Goal: Feedback & Contribution: Submit feedback/report problem

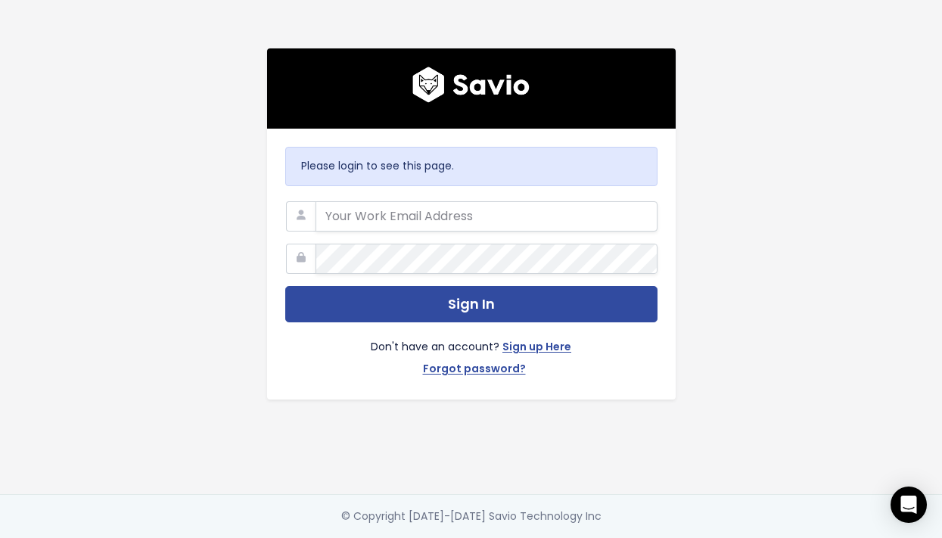
click at [634, 537] on com-1password-button at bounding box center [471, 538] width 942 height 0
type input "mathew.burke@liferaftinc.com"
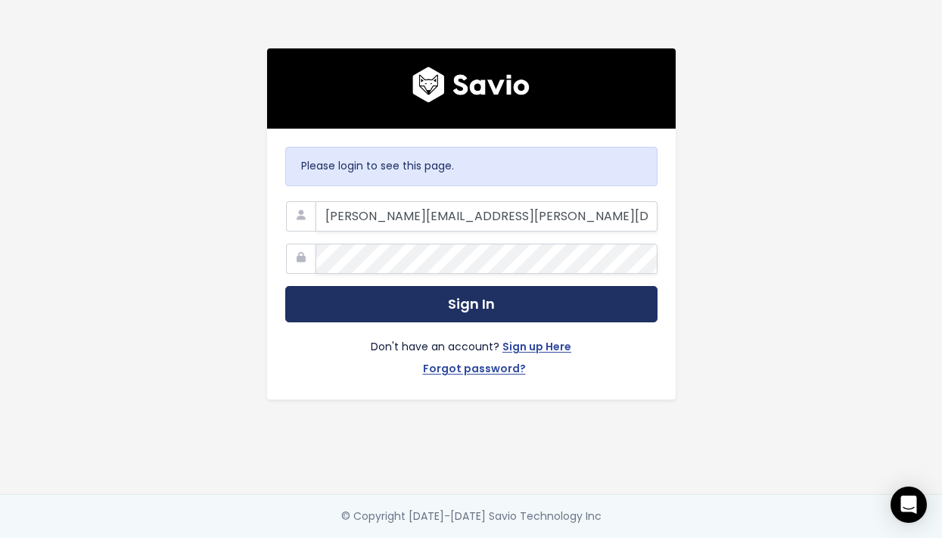
click at [342, 313] on button "Sign In" at bounding box center [471, 304] width 372 height 37
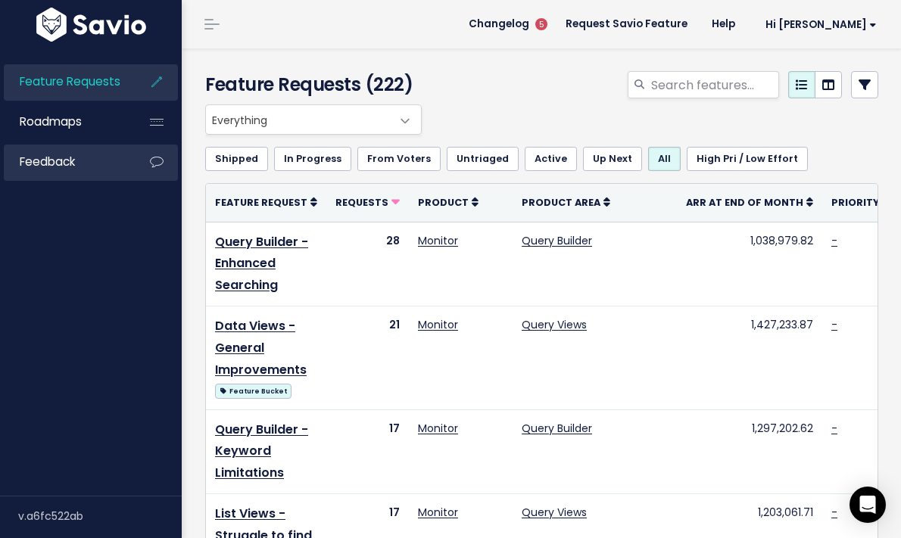
click at [83, 174] on link "Feedback" at bounding box center [65, 162] width 122 height 35
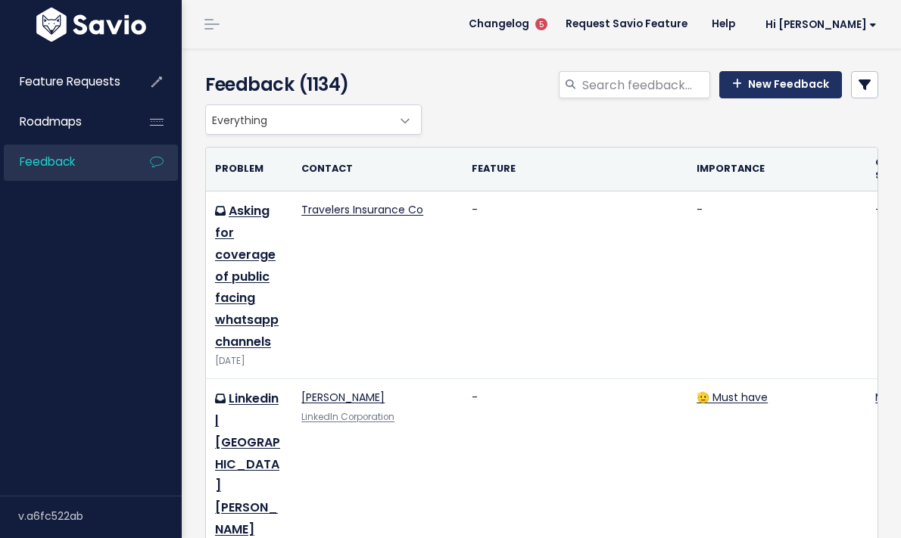
click at [807, 92] on link "New Feedback" at bounding box center [780, 84] width 123 height 27
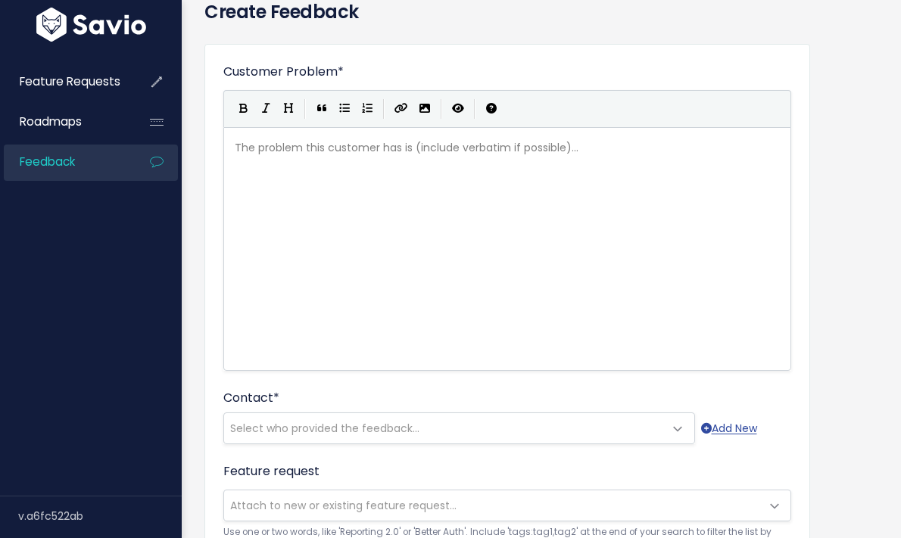
scroll to position [85, 0]
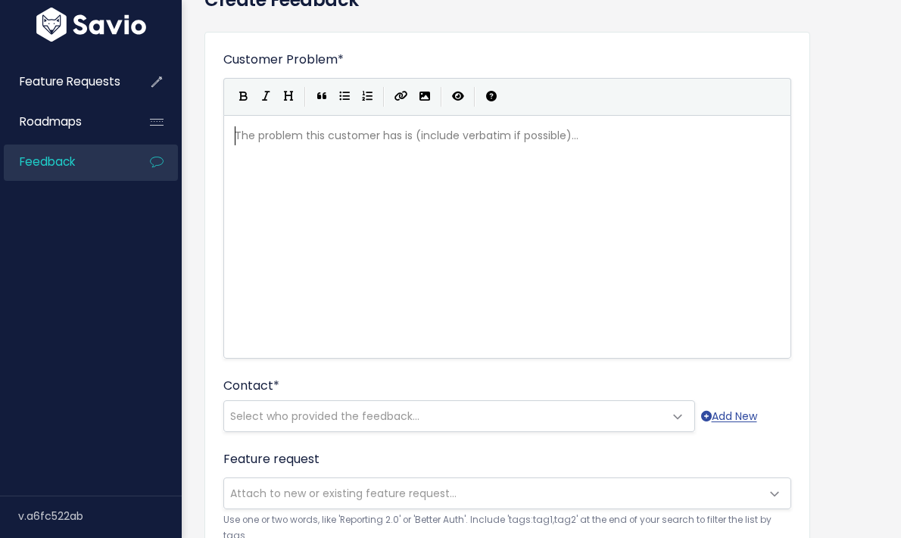
click at [302, 412] on div "Who shared this feedback? You'll see them alongside the feature request. Requir…" at bounding box center [265, 418] width 151 height 47
click at [282, 419] on div "Who shared this feedback? You'll see them alongside the feature request. Requir…" at bounding box center [265, 418] width 151 height 47
click at [295, 413] on div "Who shared this feedback? You'll see them alongside the feature request. Requir…" at bounding box center [265, 418] width 151 height 47
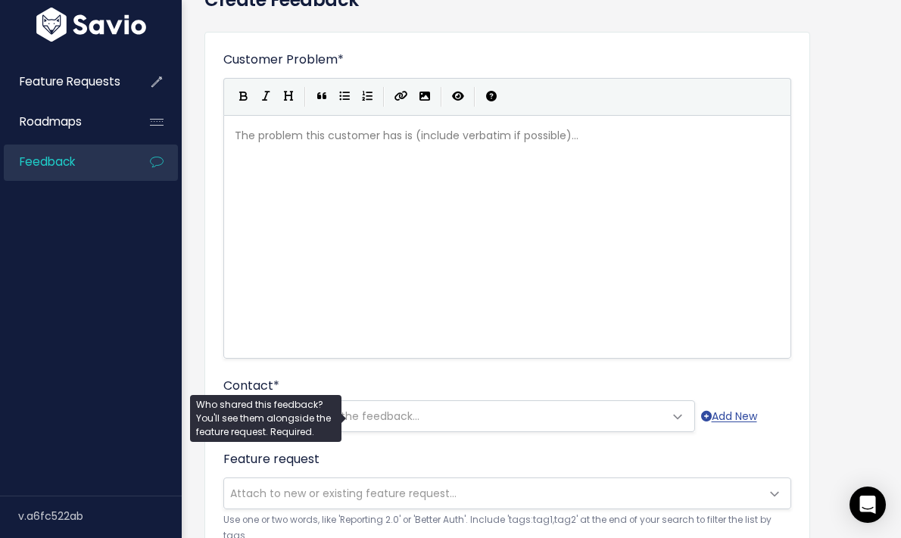
click at [671, 423] on span at bounding box center [678, 417] width 30 height 30
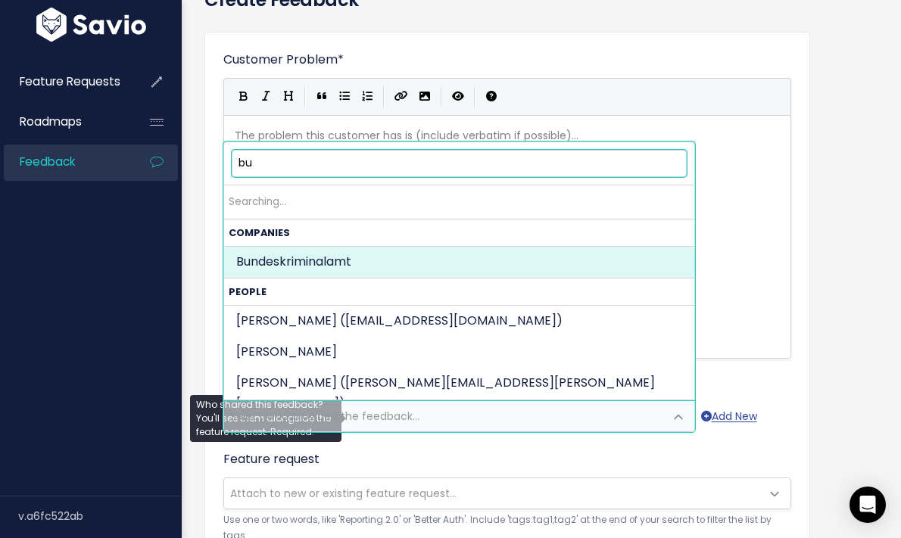
type input "b"
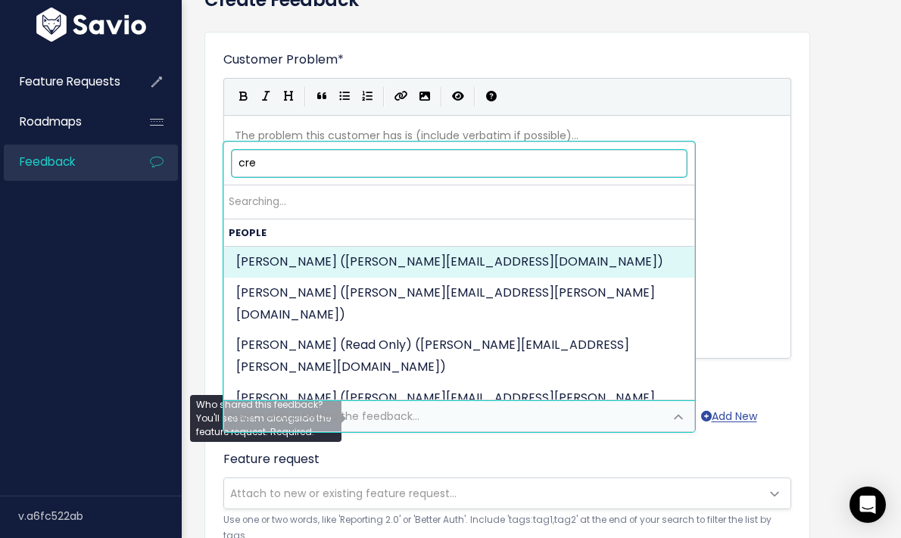
type input "creo"
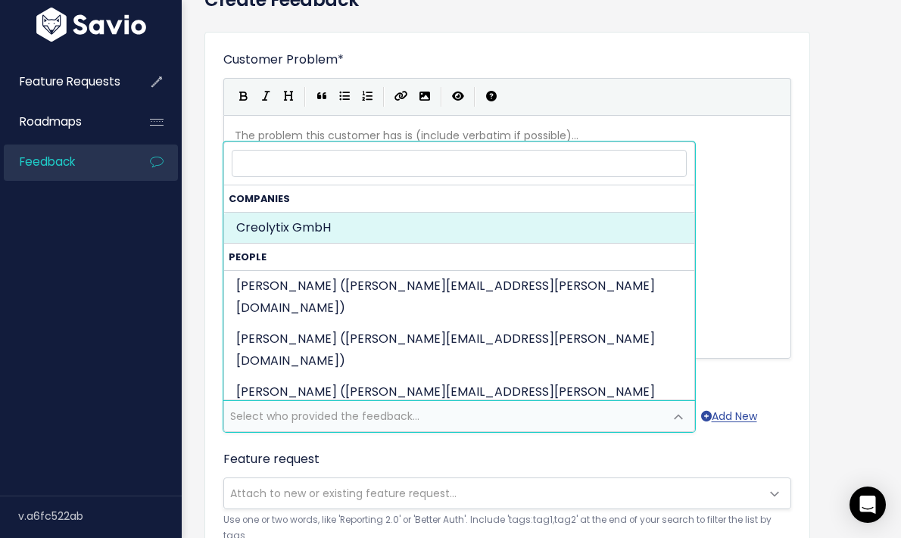
select select "COMPANY-15061207"
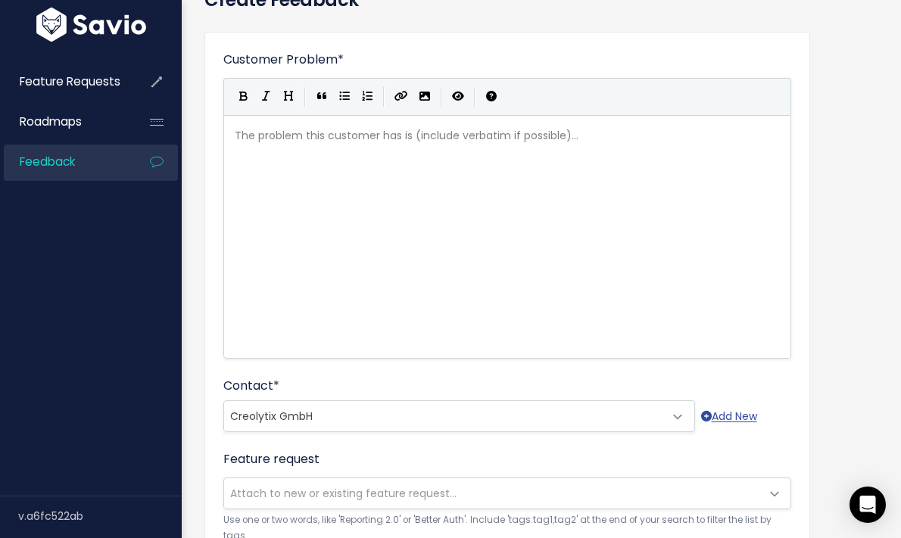
click at [328, 200] on div "The problem this customer has is (include verbatim if possible)... xxxxxxxxxx ​" at bounding box center [526, 255] width 589 height 265
type textarea "Creolytix's VP of technology wished we had the ability to set default saved"
type textarea "change and/or sw"
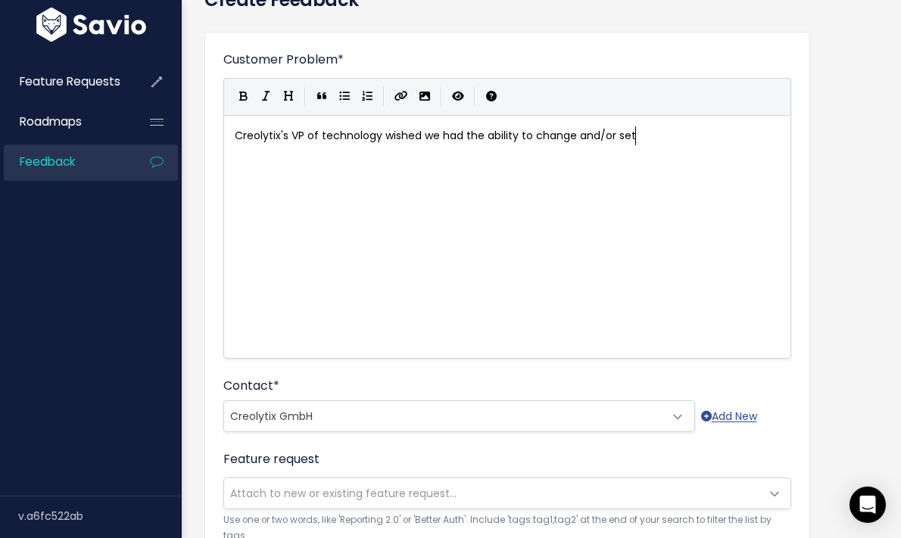
scroll to position [5, 20]
type textarea "et different dea"
type textarea "ga"
type textarea "fault Query views"
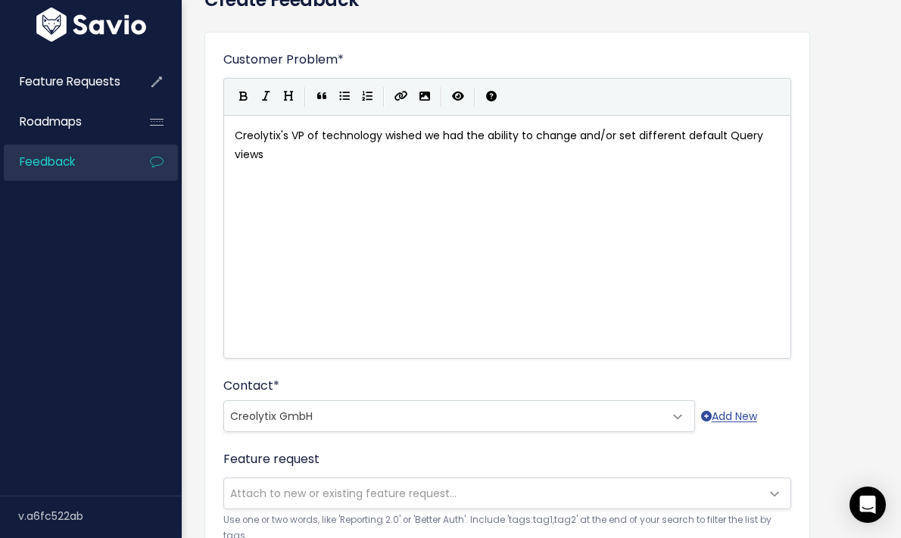
scroll to position [5, 92]
type textarea "."
type textarea "Currently"
type textarea ", you can chanfe"
type textarea "ge the view"
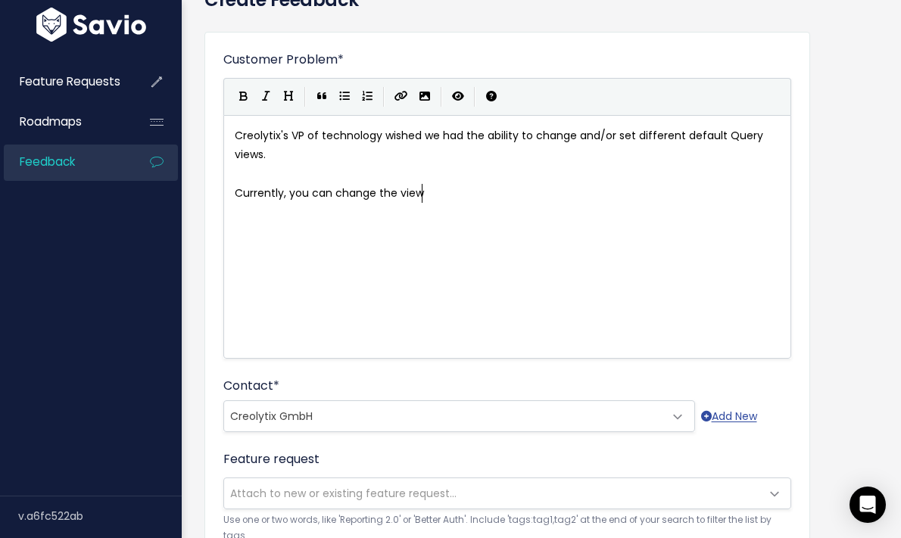
scroll to position [5, 62]
type textarea "add filters and save the view but have to manually change from the deag"
type textarea "g"
type textarea "faukted"
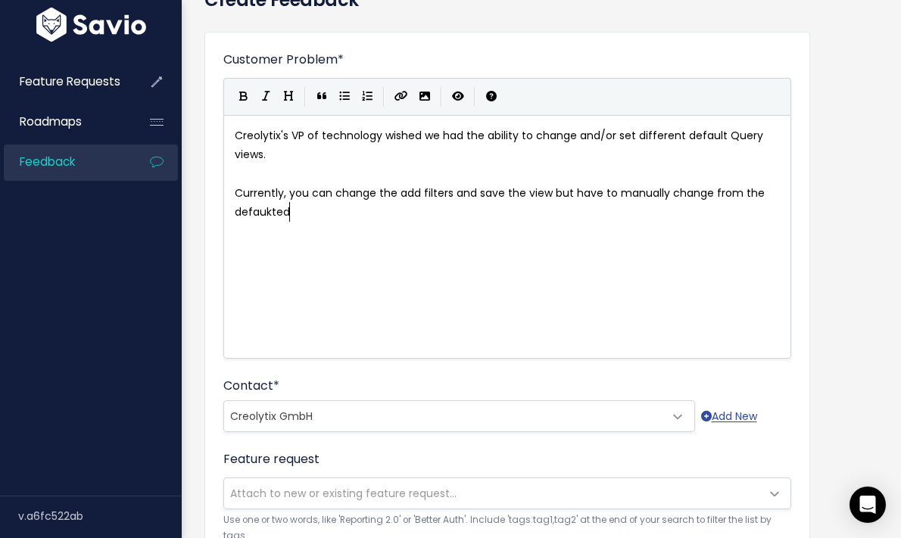
scroll to position [5, 42]
type textarea "lt"
click at [358, 188] on span "Currently, you can change the add filters and save the view but have to manuall…" at bounding box center [501, 202] width 533 height 34
type textarea "change"
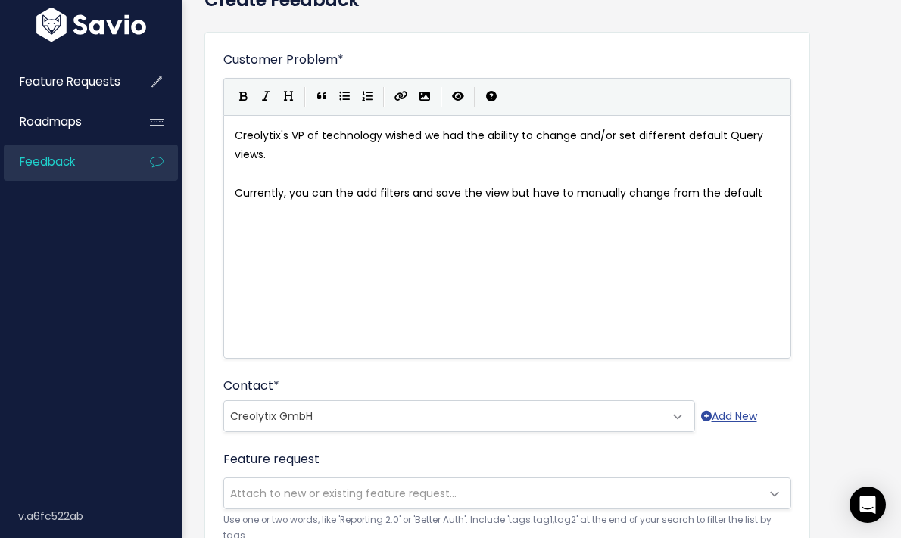
click at [351, 188] on span "Currently, you can the add filters and save the view but have to manually chang…" at bounding box center [499, 192] width 528 height 15
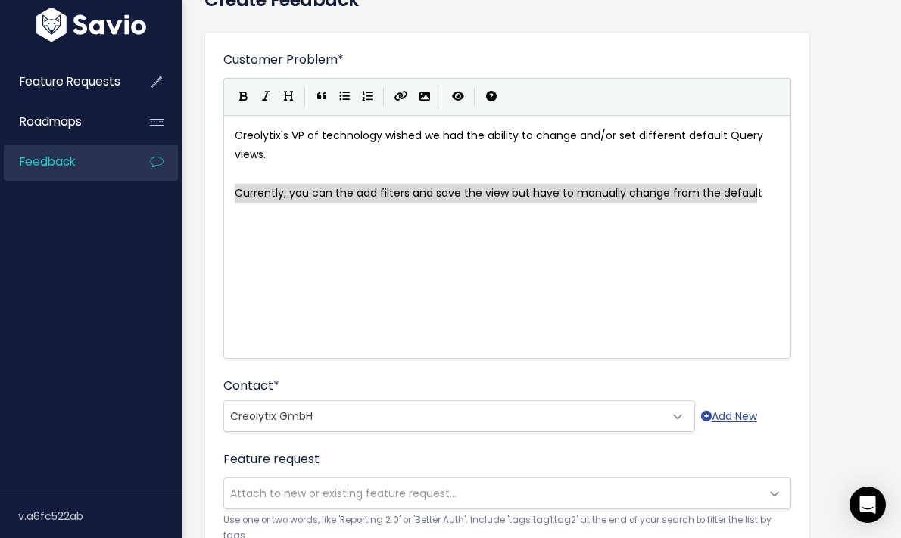
type textarea "Currently, you can the add filters and save the view but have to manually chang…"
type textarea "the"
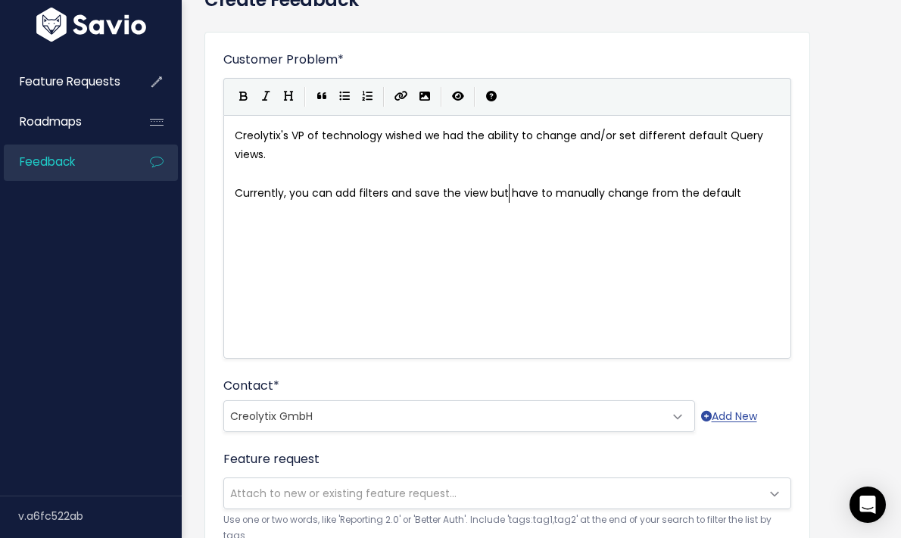
click at [509, 192] on span "Currently, you can add filters and save the view but have to manually change fr…" at bounding box center [488, 192] width 506 height 15
type textarea "you te"
type textarea "hen must"
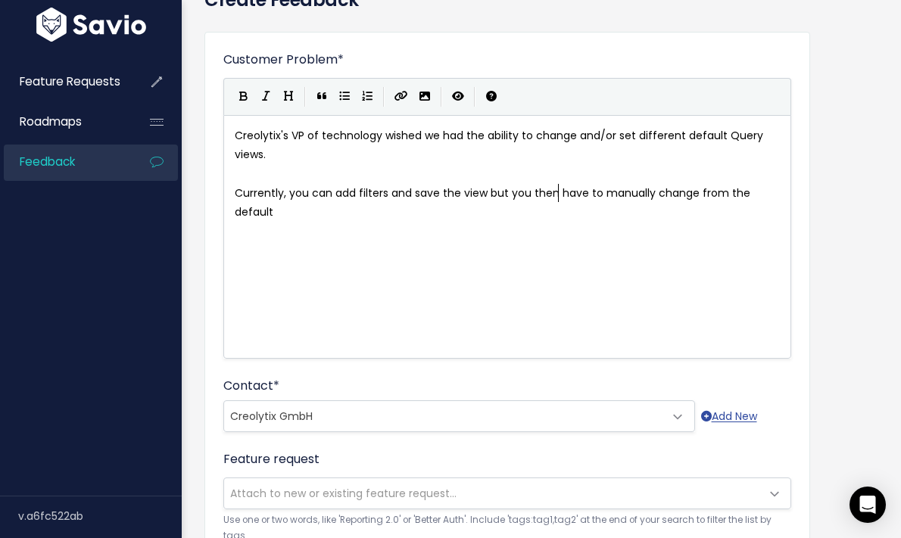
click at [591, 193] on span "Currently, you can add filters and save the view but you then have to manually …" at bounding box center [494, 202] width 519 height 34
type textarea "to"
type textarea "must"
click at [780, 195] on pre "Currently, you can add filters and save the view but you then must manually cha…" at bounding box center [507, 193] width 551 height 19
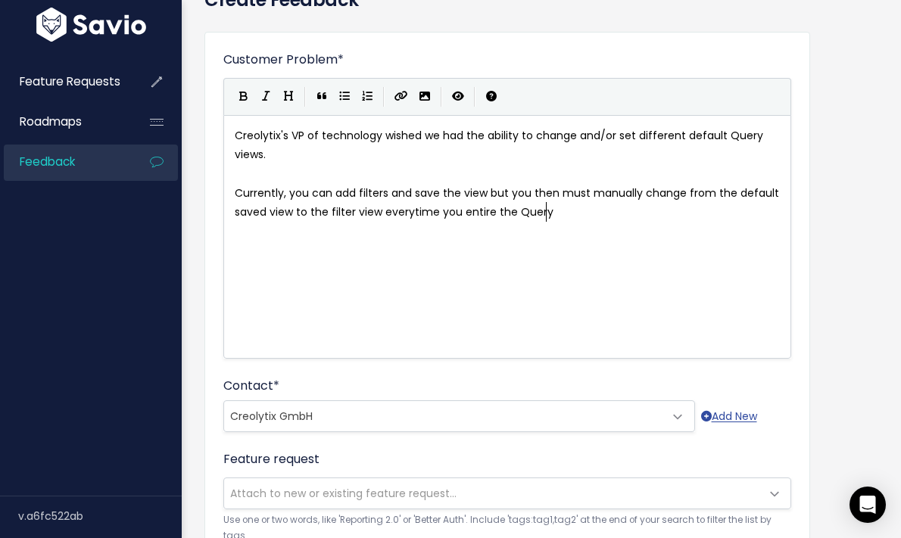
type textarea "saved view to the filter view everytime you entire the Query."
click at [427, 138] on span "Creolytix's VP of technology wished we had the ability to change and/or set dif…" at bounding box center [500, 145] width 531 height 34
type textarea "they"
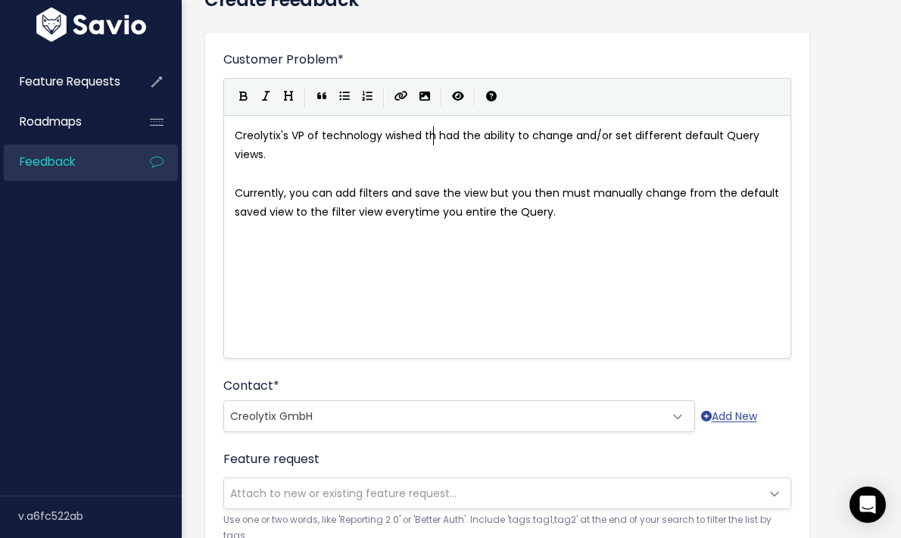
scroll to position [5, 22]
type textarea "we"
type textarea "they"
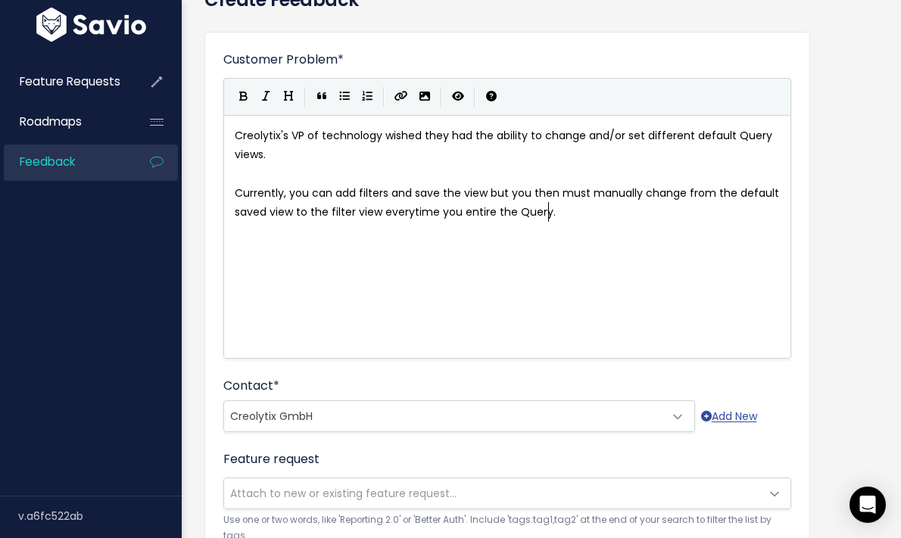
click at [600, 217] on pre "Currently, you can add filters and save the view but you then must manually cha…" at bounding box center [507, 203] width 551 height 38
type textarea "Navigating"
type textarea "One of their clients does not like to see all of the redud"
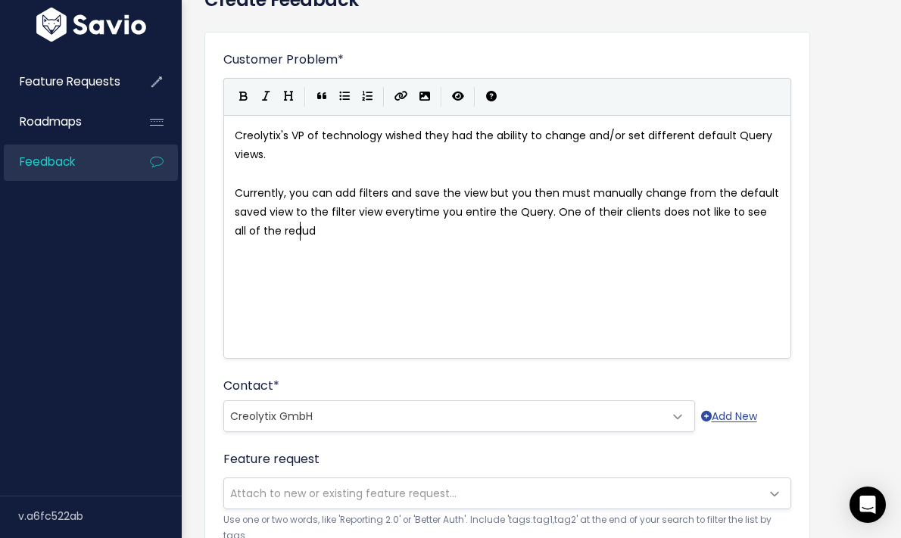
scroll to position [5, 285]
type textarea "nd"
type textarea "d"
type textarea "udent content with"
type textarea "in the Query view ("
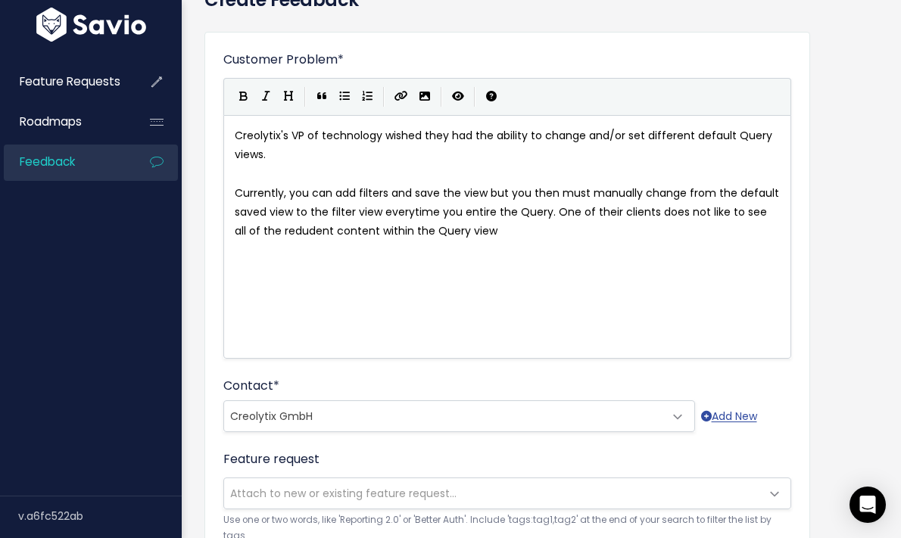
scroll to position [5, 97]
click at [648, 211] on span "Currently, you can add filters and save the view but you then must manually cha…" at bounding box center [508, 211] width 547 height 53
type textarea "(Mercedes)"
click at [572, 231] on pre "Currently, you can add filters and save the view but you then must manually cha…" at bounding box center [507, 213] width 551 height 58
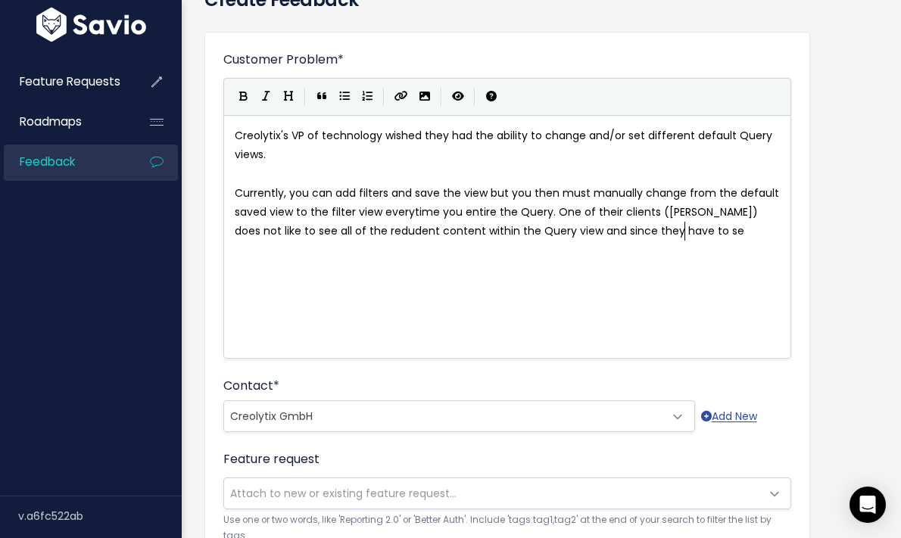
scroll to position [5, 141]
type textarea "and since they have to see the 200"
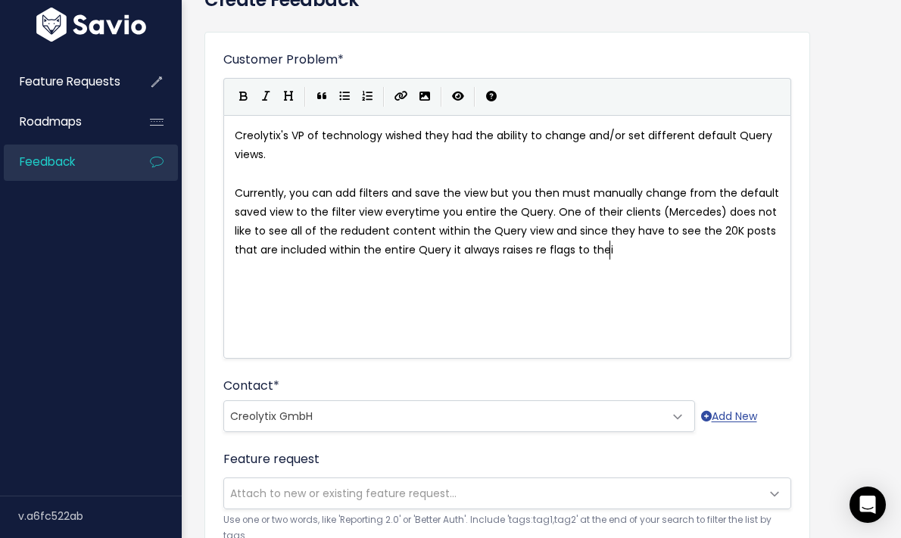
scroll to position [5, 421]
type textarea "K posts that are included within the entire Query it always raises re flags to …"
type textarea "Merve"
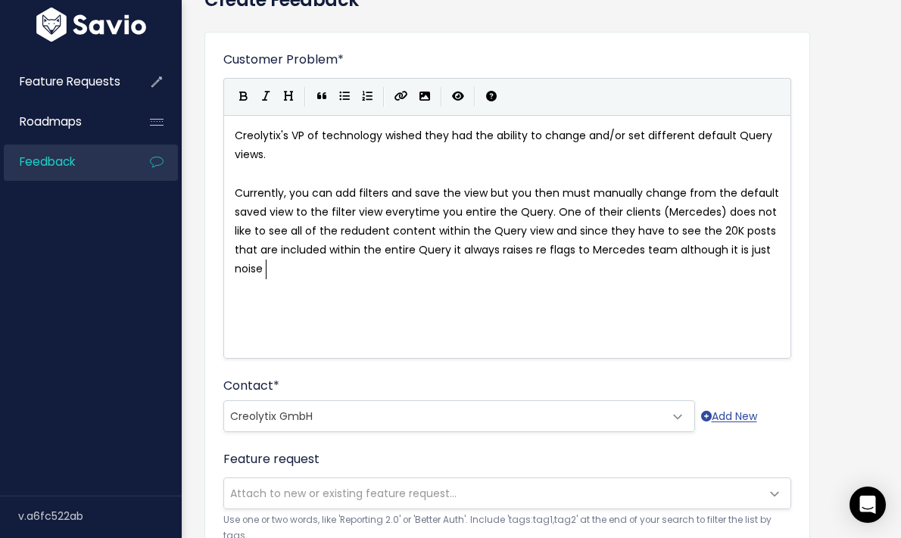
type textarea "cedes team although it is just noise t"
type textarea "not in"
type textarea "includded"
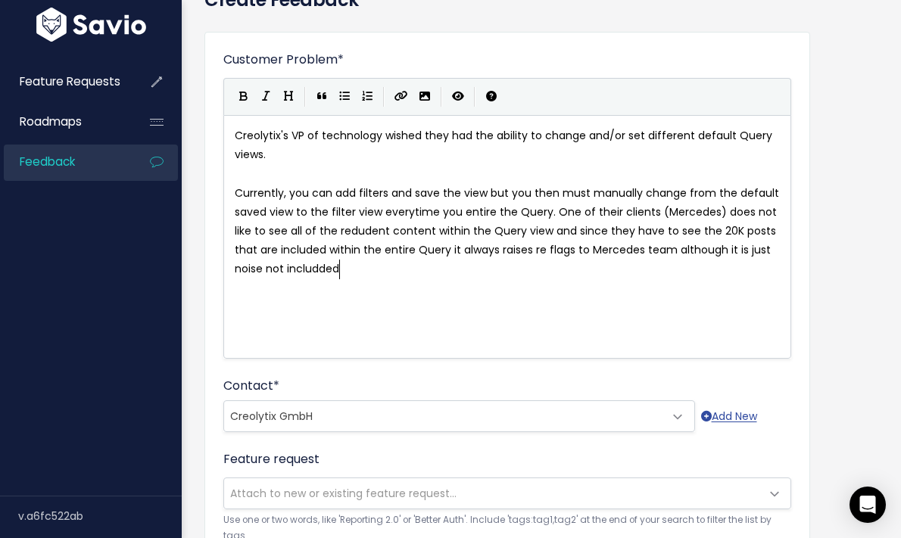
scroll to position [5, 52]
type textarea "ed within their"
type textarea "that has no match"
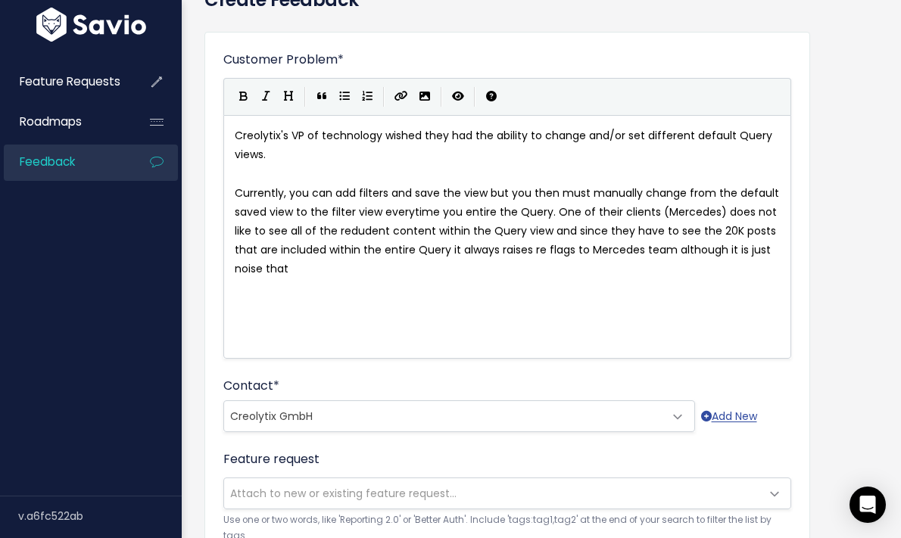
click at [561, 229] on span "Currently, you can add filters and save the view but you then must manually cha…" at bounding box center [508, 231] width 547 height 92
type textarea "and"
type textarea ". In this particular Query"
click at [684, 231] on span "Currently, you can add filters and save the view but you then must manually cha…" at bounding box center [508, 231] width 547 height 92
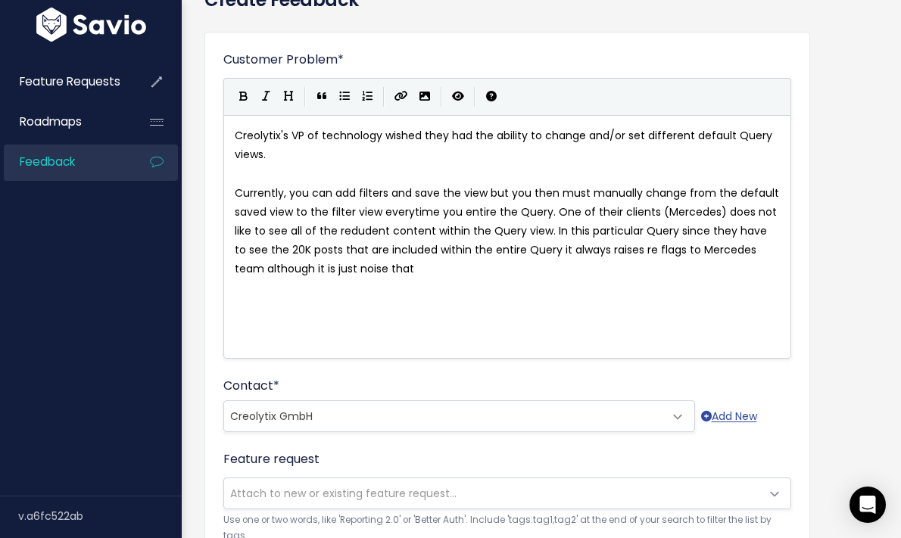
type textarea "since"
click at [691, 231] on span "Currently, you can add filters and save the view but you then must manually cha…" at bounding box center [508, 231] width 547 height 92
type textarea "they"
type textarea ", yhr"
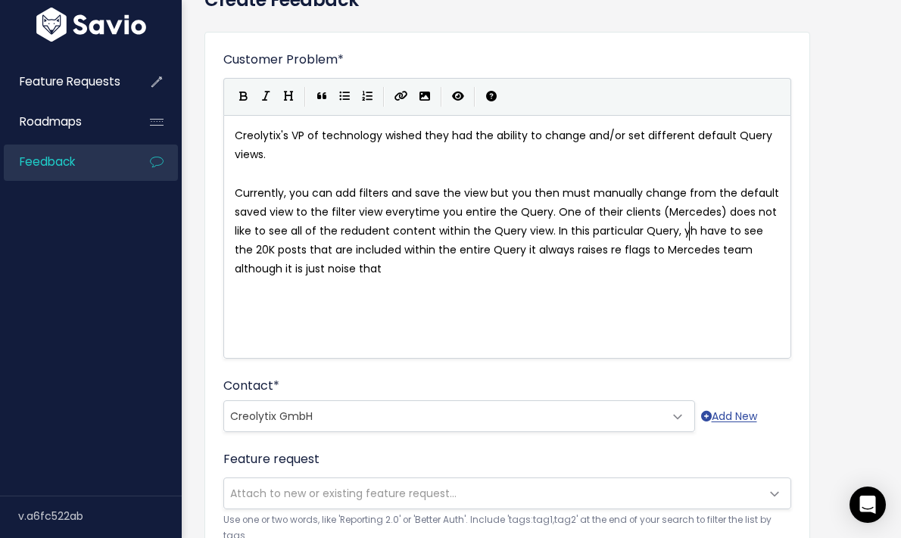
type textarea "yhr"
type textarea "the clieny"
click at [458, 192] on span "Currently, you can add filters and save the view but you then must manually cha…" at bounding box center [508, 231] width 547 height 92
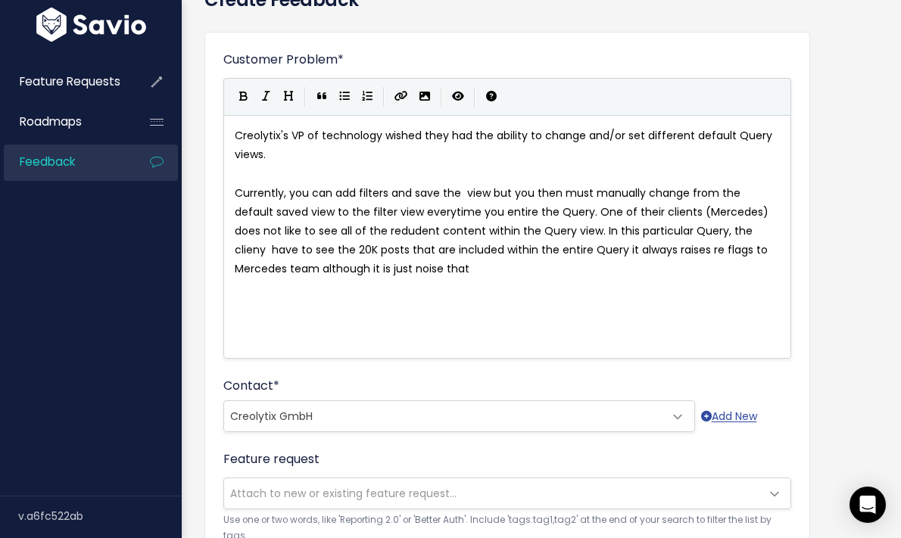
type textarea "u"
type textarea "Query"
click at [525, 276] on pre "Currently, you can add filters and save the Query view but you then must manual…" at bounding box center [507, 231] width 551 height 95
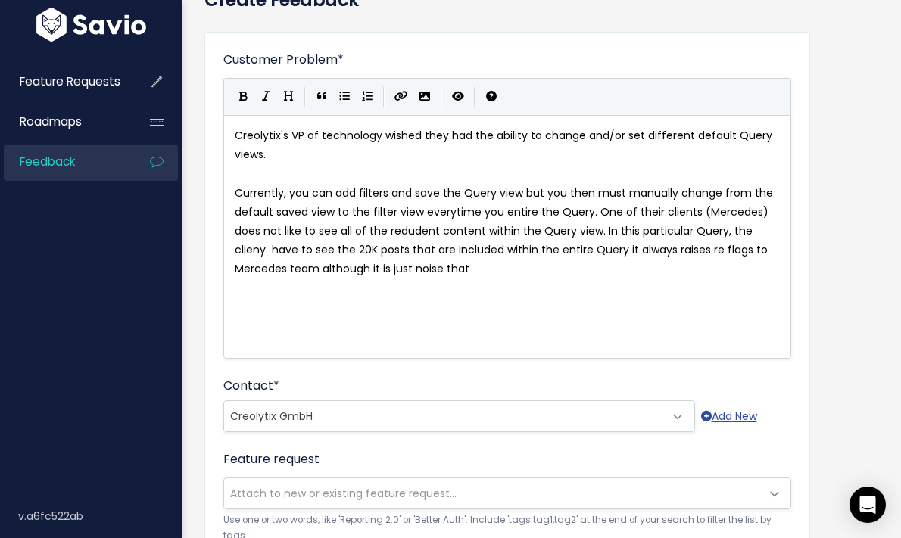
click at [369, 212] on span "Currently, you can add filters and save the Query view but you then must manual…" at bounding box center [505, 231] width 541 height 92
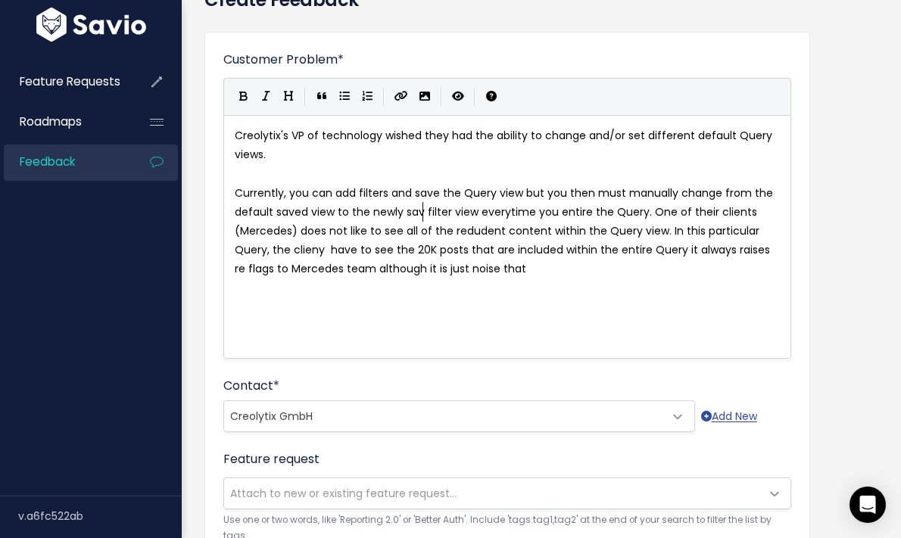
scroll to position [5, 67]
type textarea "newly saved"
click at [610, 260] on pre "Currently, you can add filters and save the Query view but you then must manual…" at bounding box center [507, 231] width 551 height 95
click at [661, 212] on span "Currently, you can add filters and save the Query view but you then must manual…" at bounding box center [505, 231] width 541 height 92
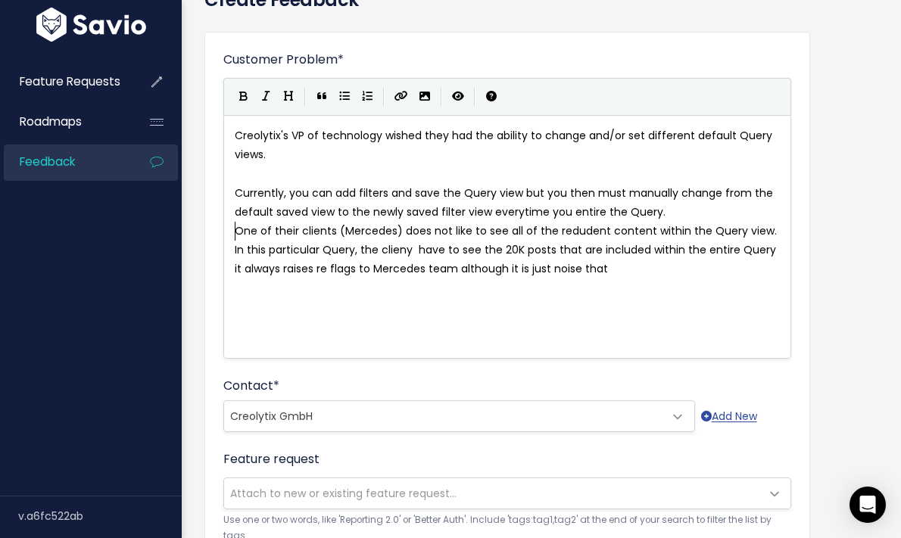
scroll to position [2, 0]
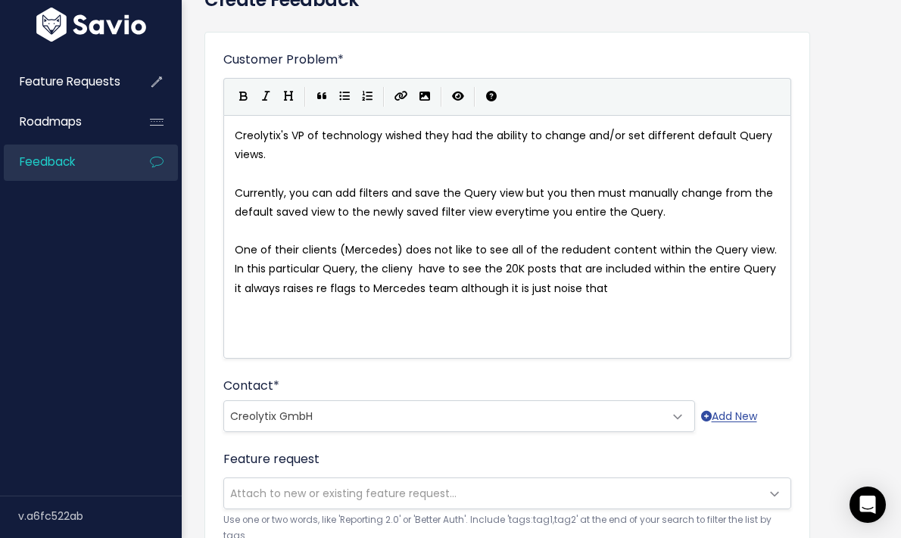
click at [242, 248] on span "One of their clients (Mercedes) does not like to see all of the redudent conten…" at bounding box center [507, 268] width 545 height 53
type textarea "One"
type textarea "their"
type textarea "Their"
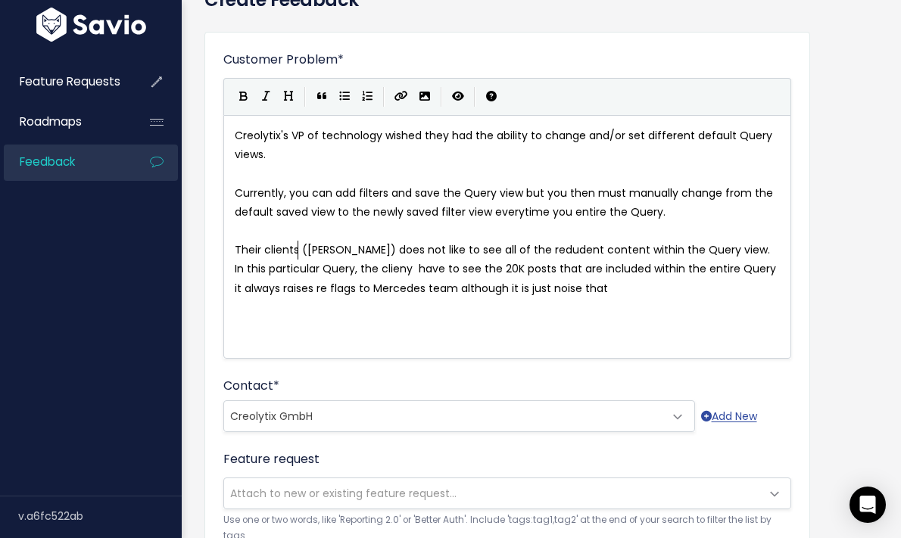
click at [298, 248] on span "Their clients (Mercedes) does not like to see all of the redudent content withi…" at bounding box center [507, 268] width 544 height 53
click at [384, 270] on span "Their client (Mercedes) does not like to see all of the redudent content within…" at bounding box center [507, 268] width 545 height 53
type textarea "t"
click at [428, 271] on span "Their client (Mercedes) does not like to see all of the redudent content within…" at bounding box center [507, 268] width 545 height 53
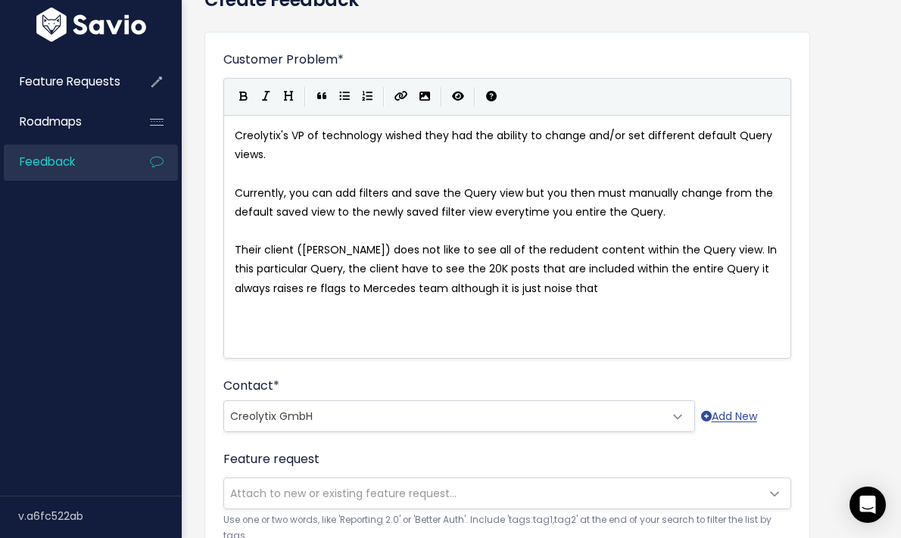
type textarea "see"
type textarea "saw"
click at [693, 269] on span "Their client (Mercedes) does not like to see all of the redudent content within…" at bounding box center [507, 268] width 545 height 53
type textarea "it"
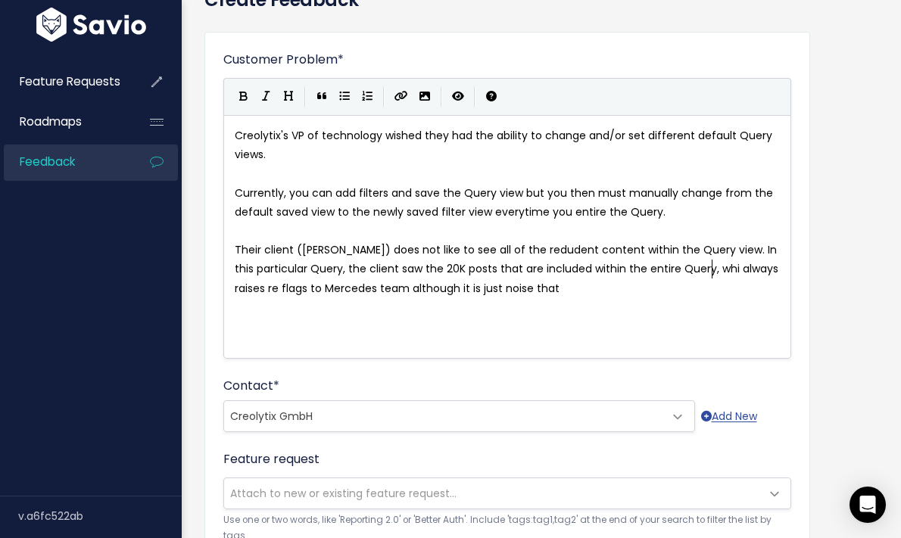
type textarea ", which"
click at [742, 270] on span "Their client (Mercedes) does not like to see all of the redudent content within…" at bounding box center [507, 268] width 545 height 53
type textarea "always"
click at [757, 270] on span "Their client (Mercedes) does not like to see all of the redudent content within…" at bounding box center [507, 268] width 545 height 53
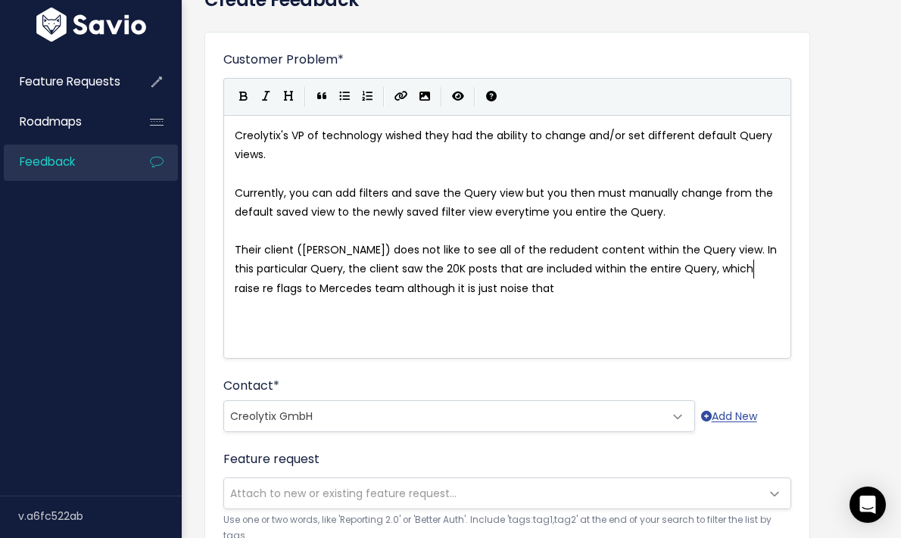
type textarea "d"
click at [770, 272] on span "Their client (Mercedes) does not like to see all of the redudent content within…" at bounding box center [507, 268] width 545 height 53
type textarea "alarms in their"
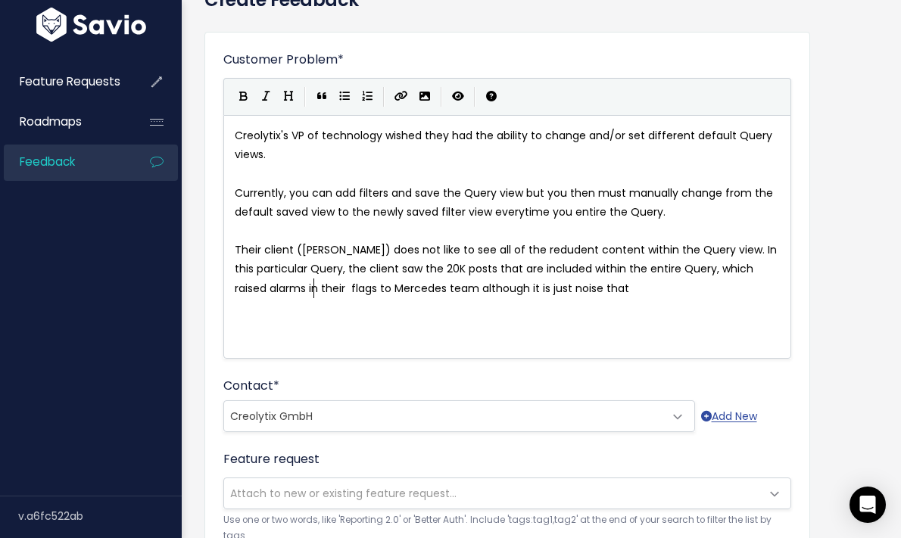
click at [353, 288] on span "Their client (Mercedes) does not like to see all of the redudent content within…" at bounding box center [507, 268] width 545 height 53
type textarea "to"
click at [388, 292] on span "Their client (Mercedes) does not like to see all of the redudent content within…" at bounding box center [507, 268] width 545 height 53
type textarea "'s"
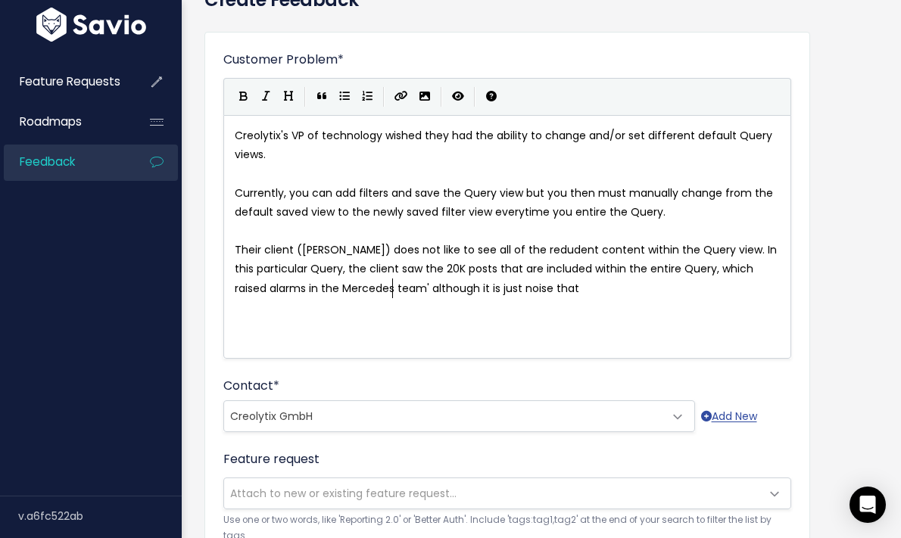
scroll to position [5, 6]
type textarea "s mind"
click at [573, 288] on span "Their client (Mercedes) does not like to see all of the redudent content within…" at bounding box center [507, 268] width 545 height 53
type textarea "unrelated the"
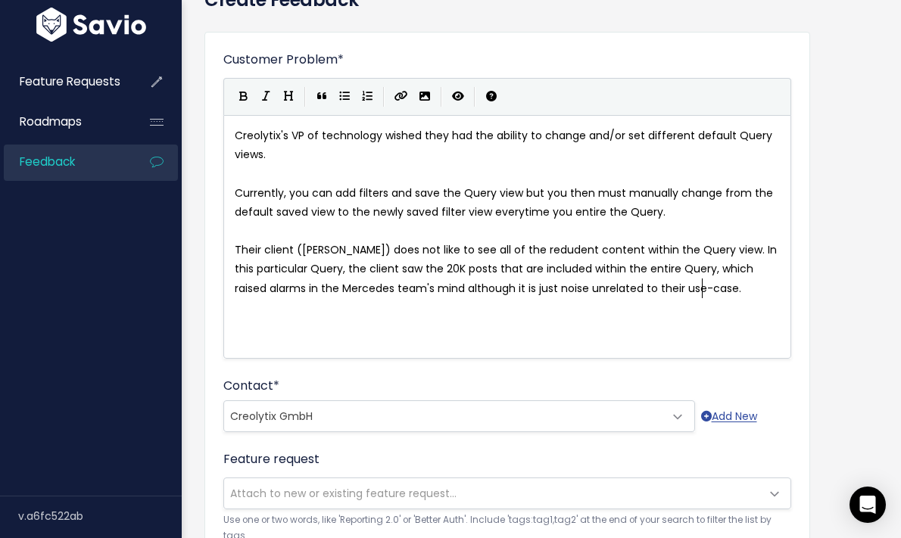
type textarea "o their use-case."
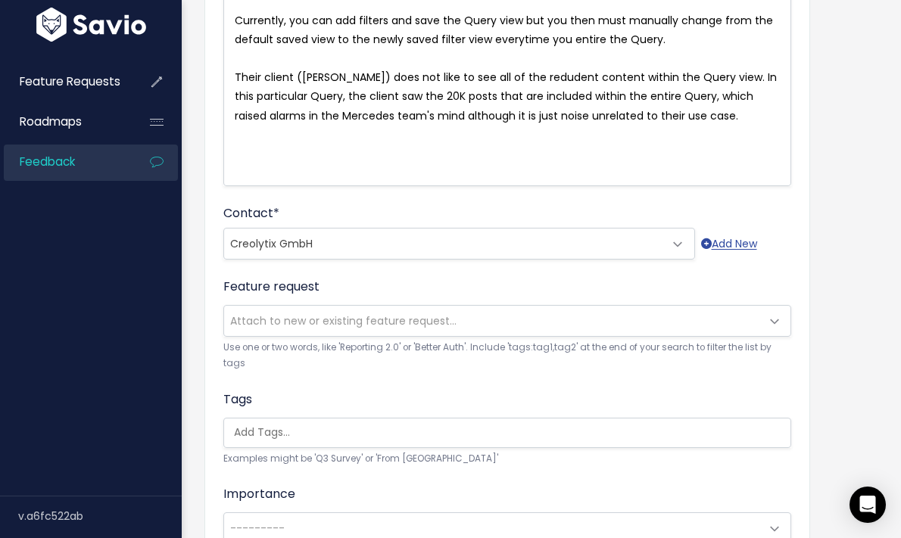
scroll to position [268, 0]
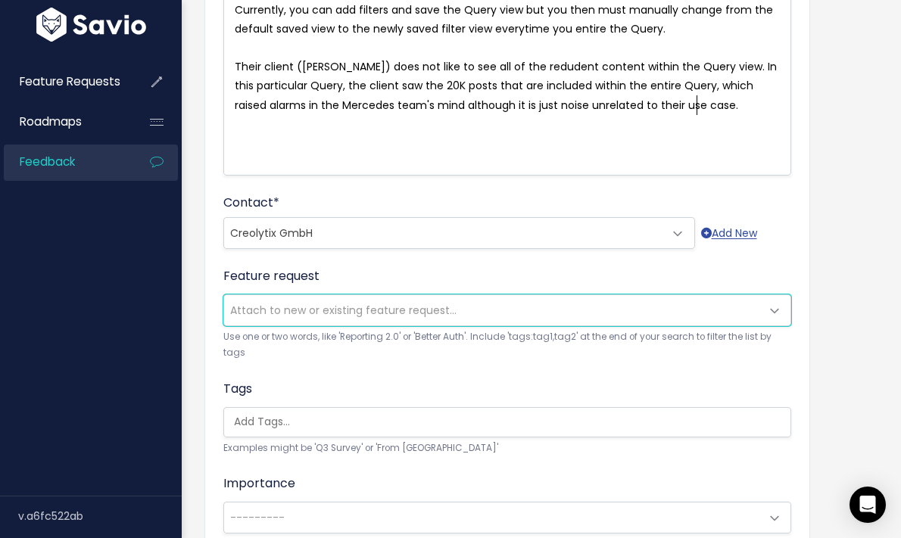
click at [311, 310] on span "Attach to new or existing feature request..." at bounding box center [343, 310] width 226 height 15
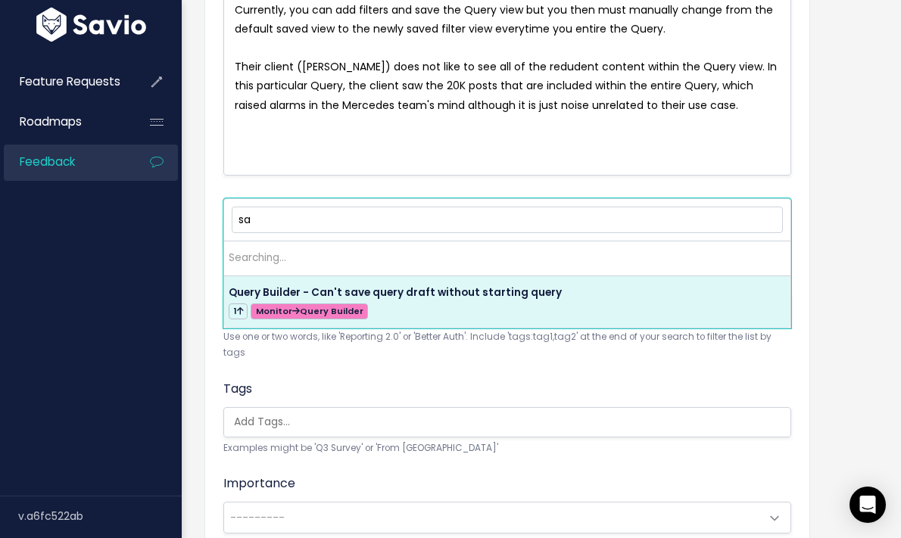
type input "s"
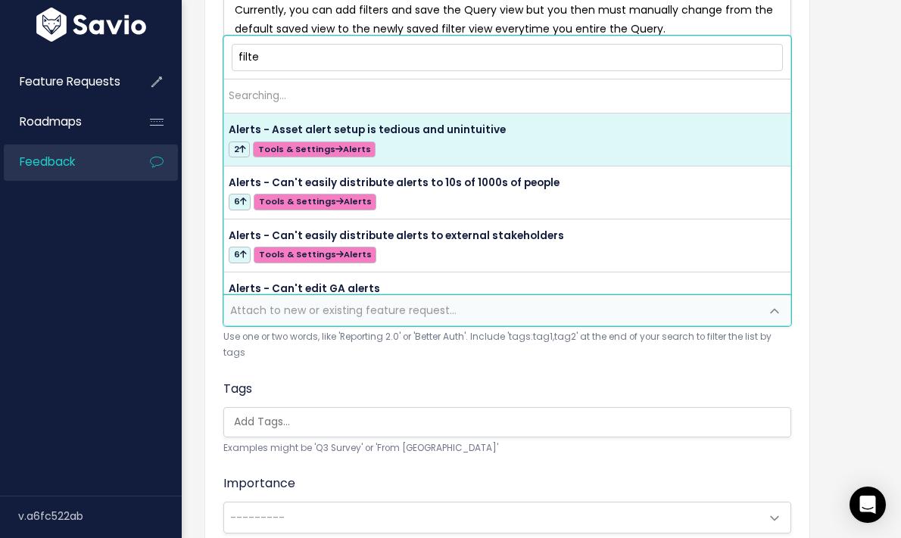
type input "filter"
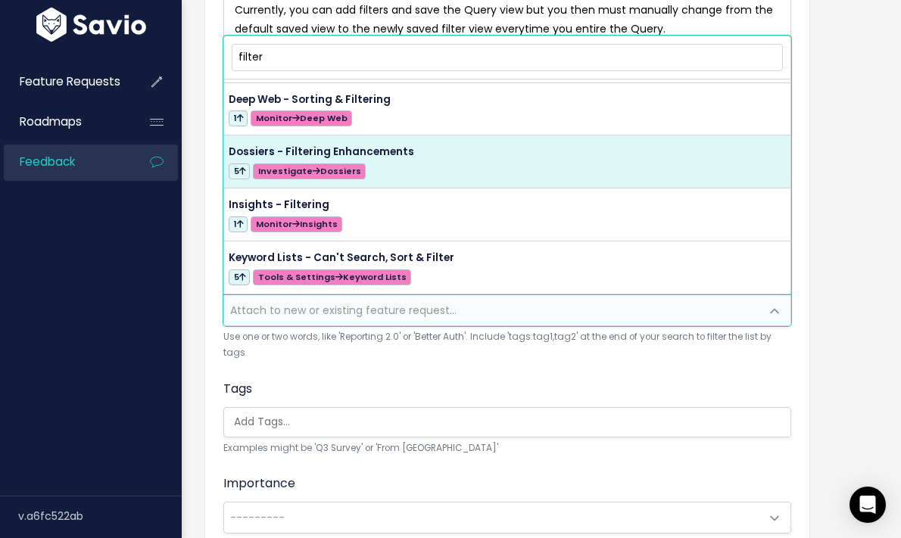
scroll to position [0, 0]
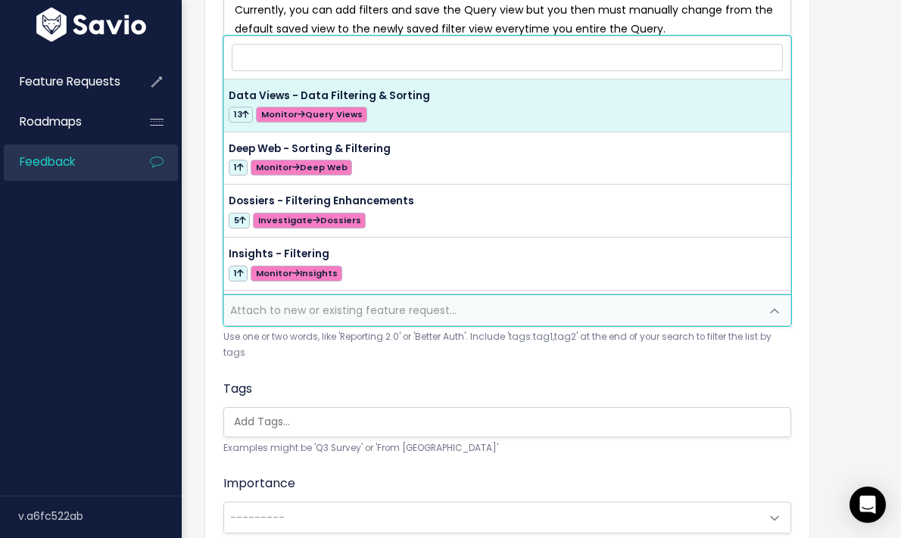
select select "56761"
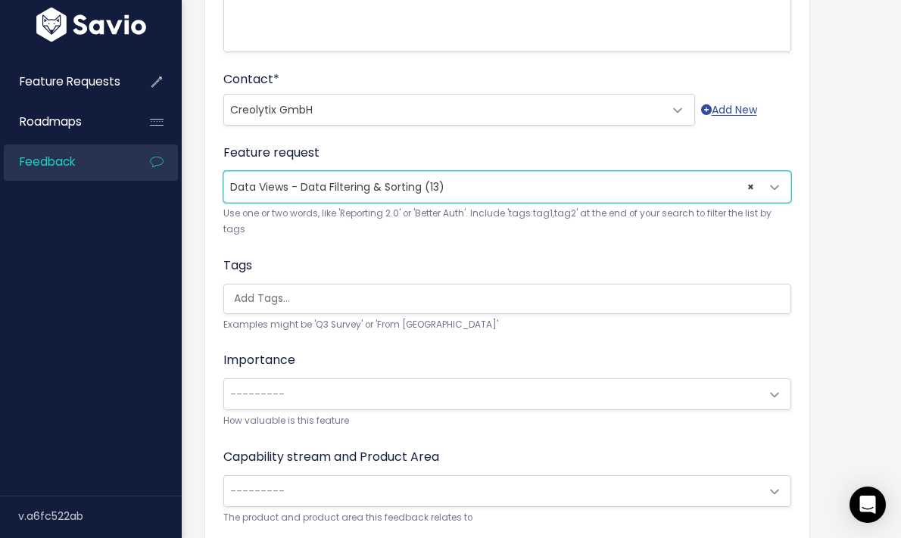
scroll to position [410, 0]
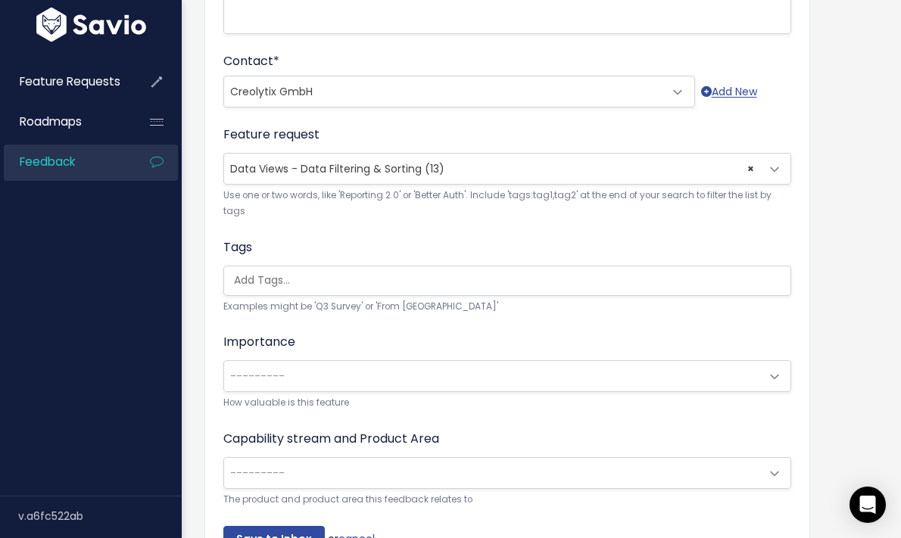
click at [322, 279] on input "search" at bounding box center [511, 281] width 566 height 16
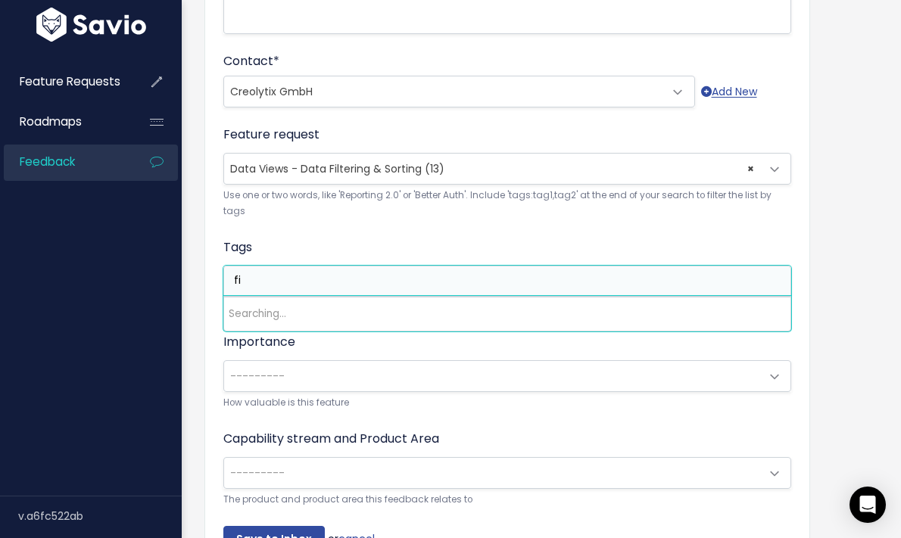
type input "f"
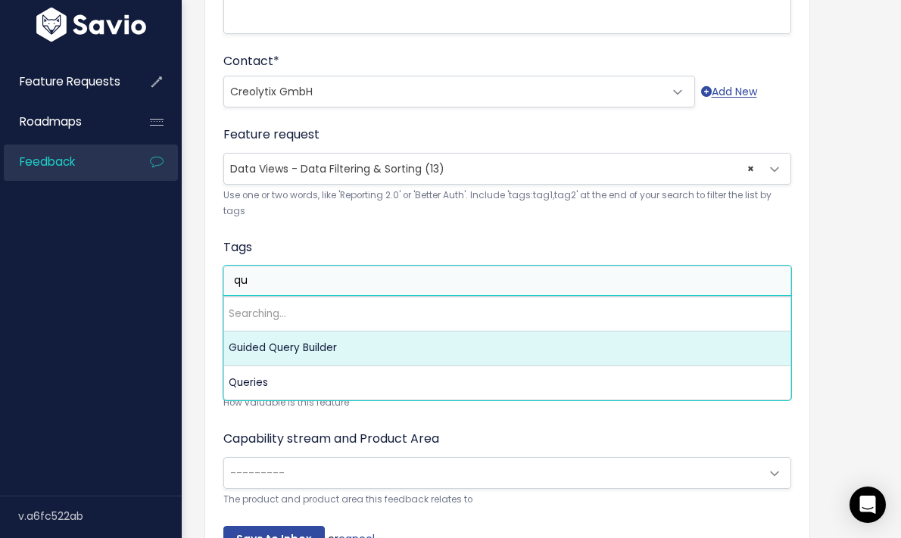
type input "q"
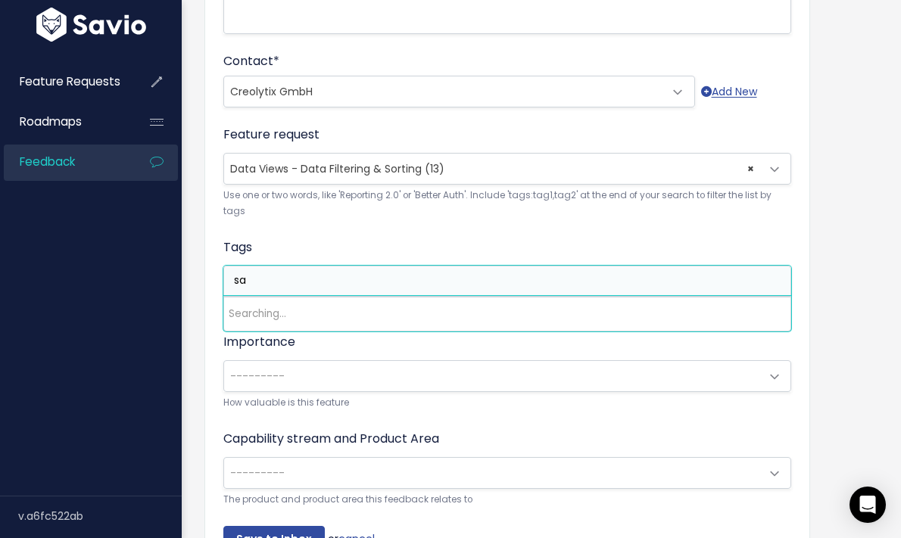
type input "s"
type input "d"
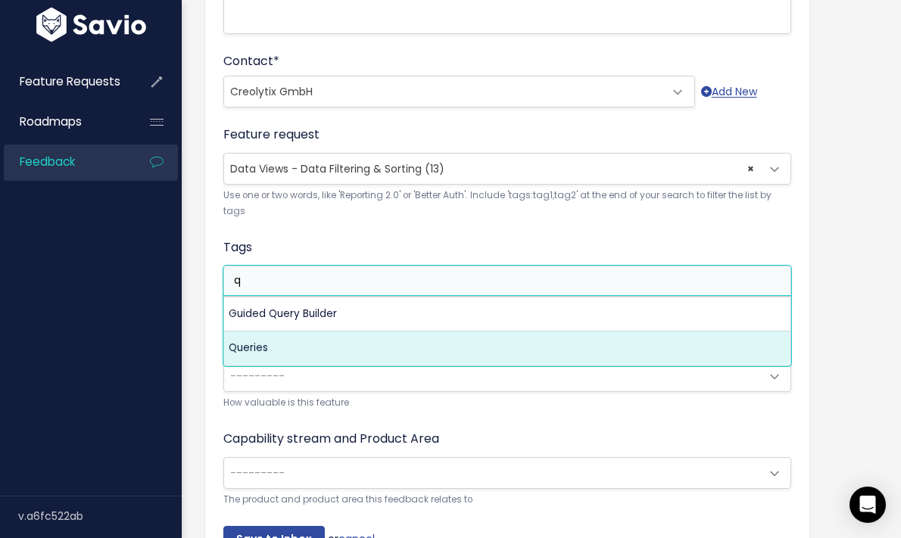
type input "q"
select select "13295"
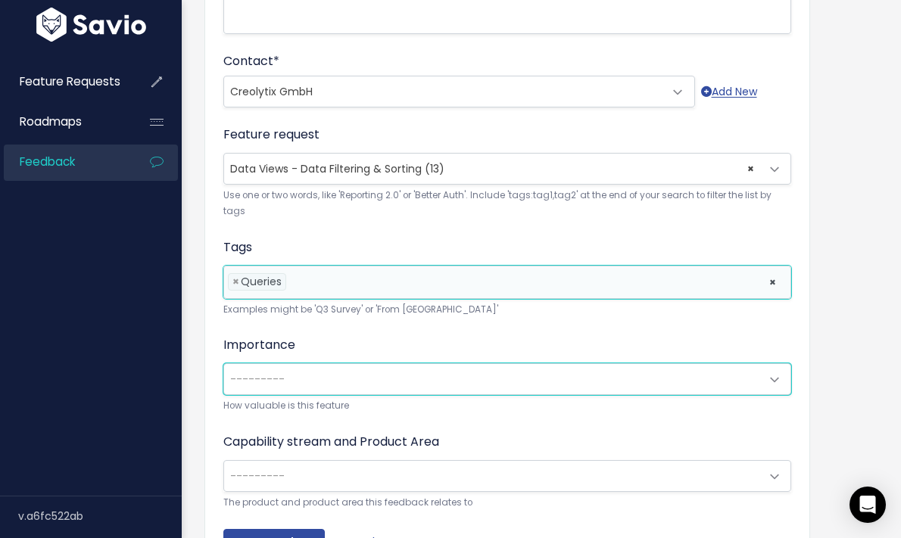
click at [280, 390] on span "---------" at bounding box center [492, 379] width 536 height 30
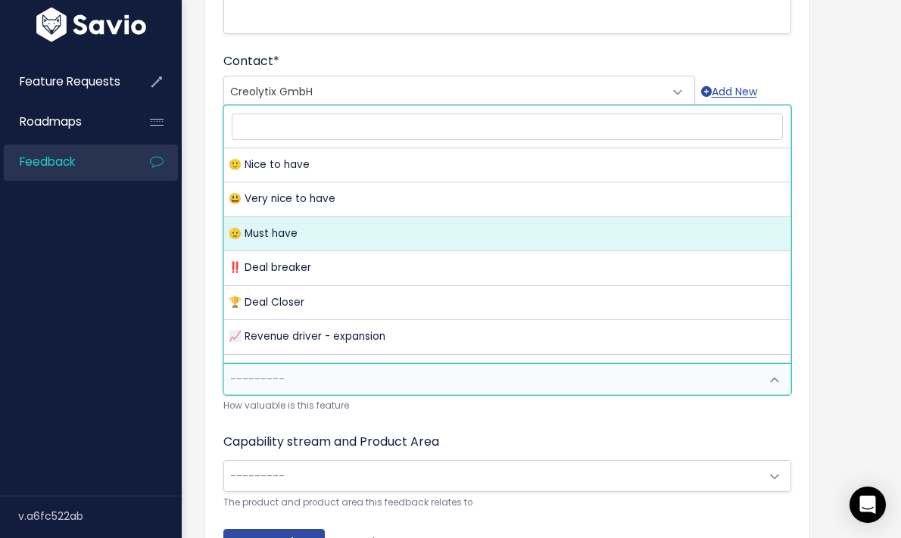
select select "MUST_HAVE"
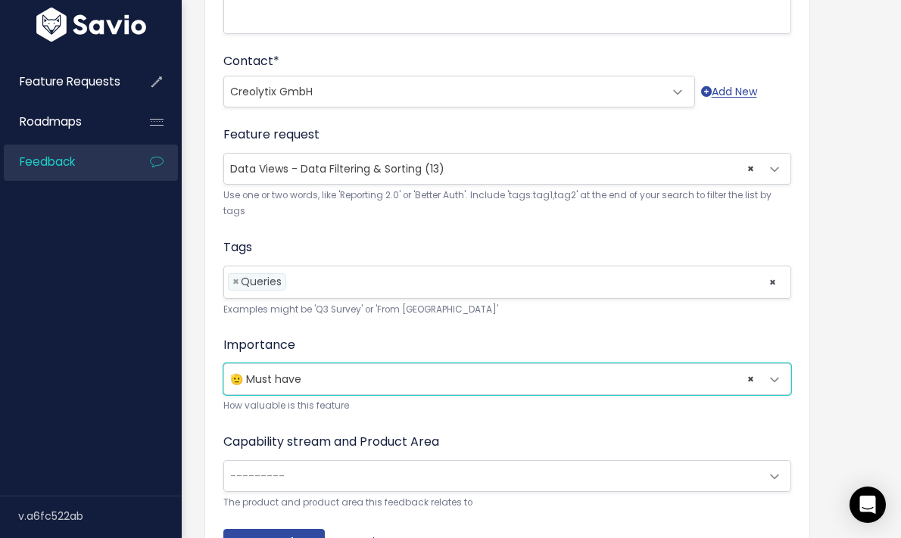
scroll to position [505, 0]
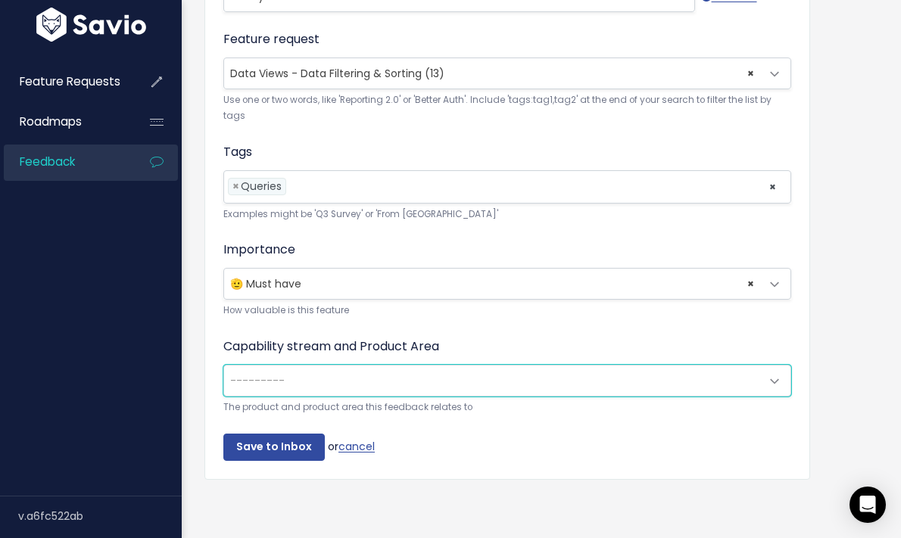
click at [282, 367] on span "---------" at bounding box center [492, 381] width 536 height 30
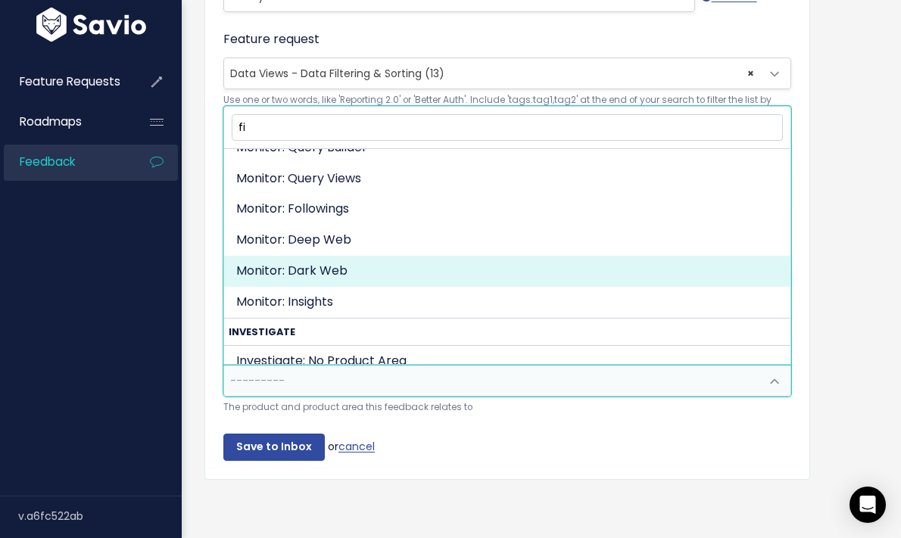
scroll to position [0, 0]
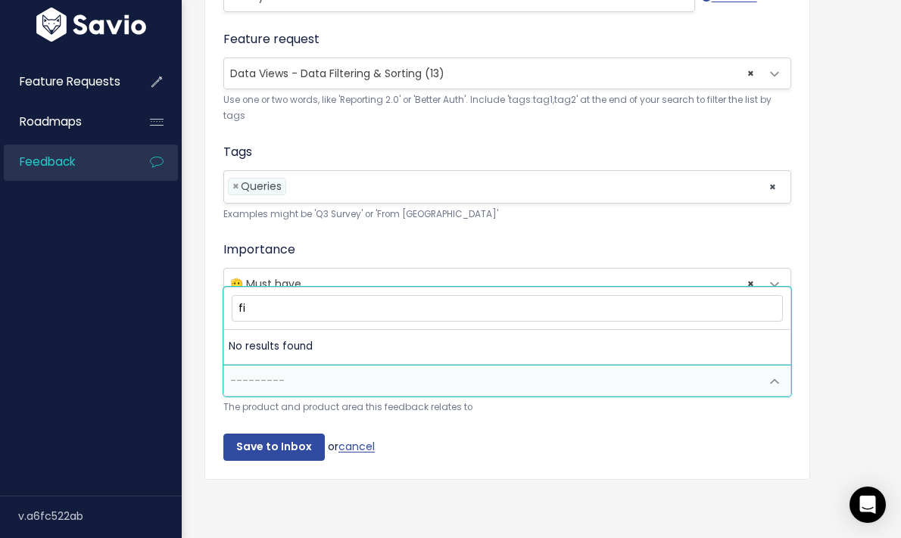
type input "f"
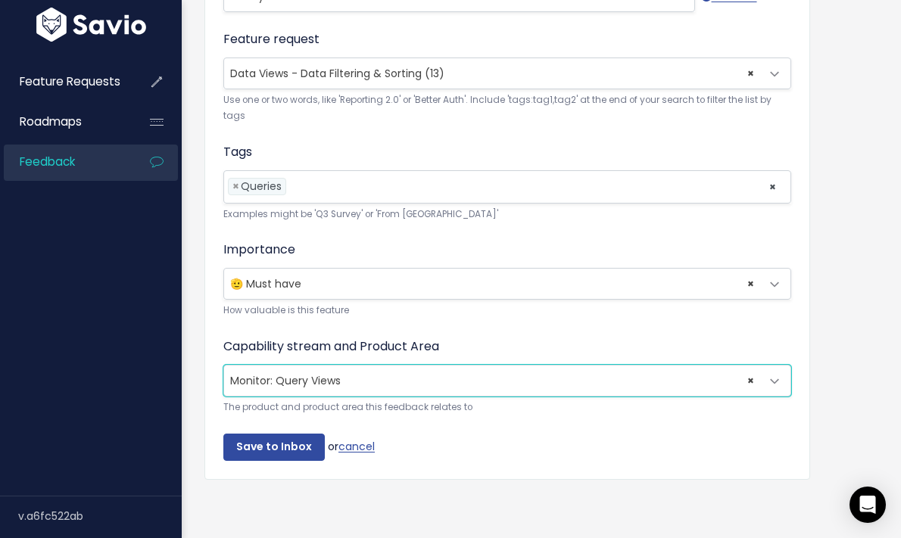
select select "ORGANIZE_COLLABORATE_REPORT:QUERY_VIEWING"
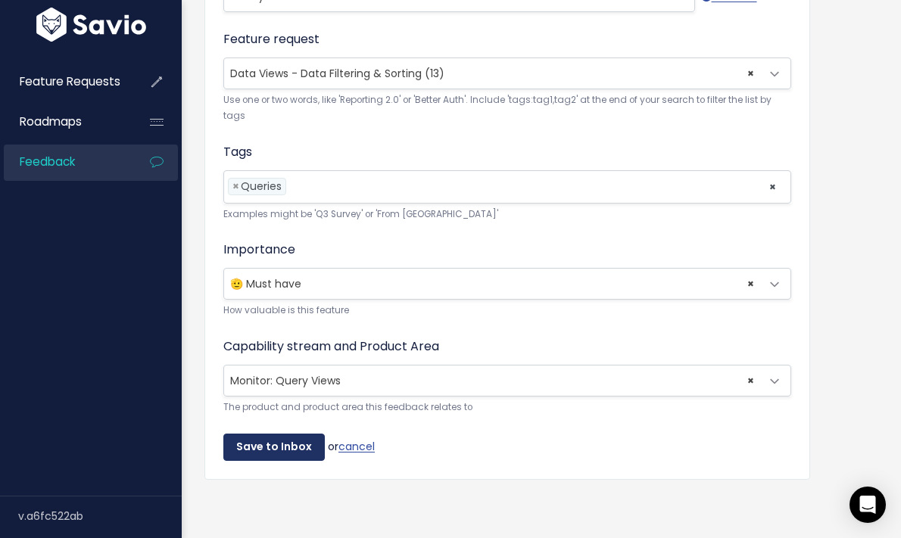
click at [265, 447] on input "Save to Inbox" at bounding box center [273, 447] width 101 height 27
